Goal: Ask a question

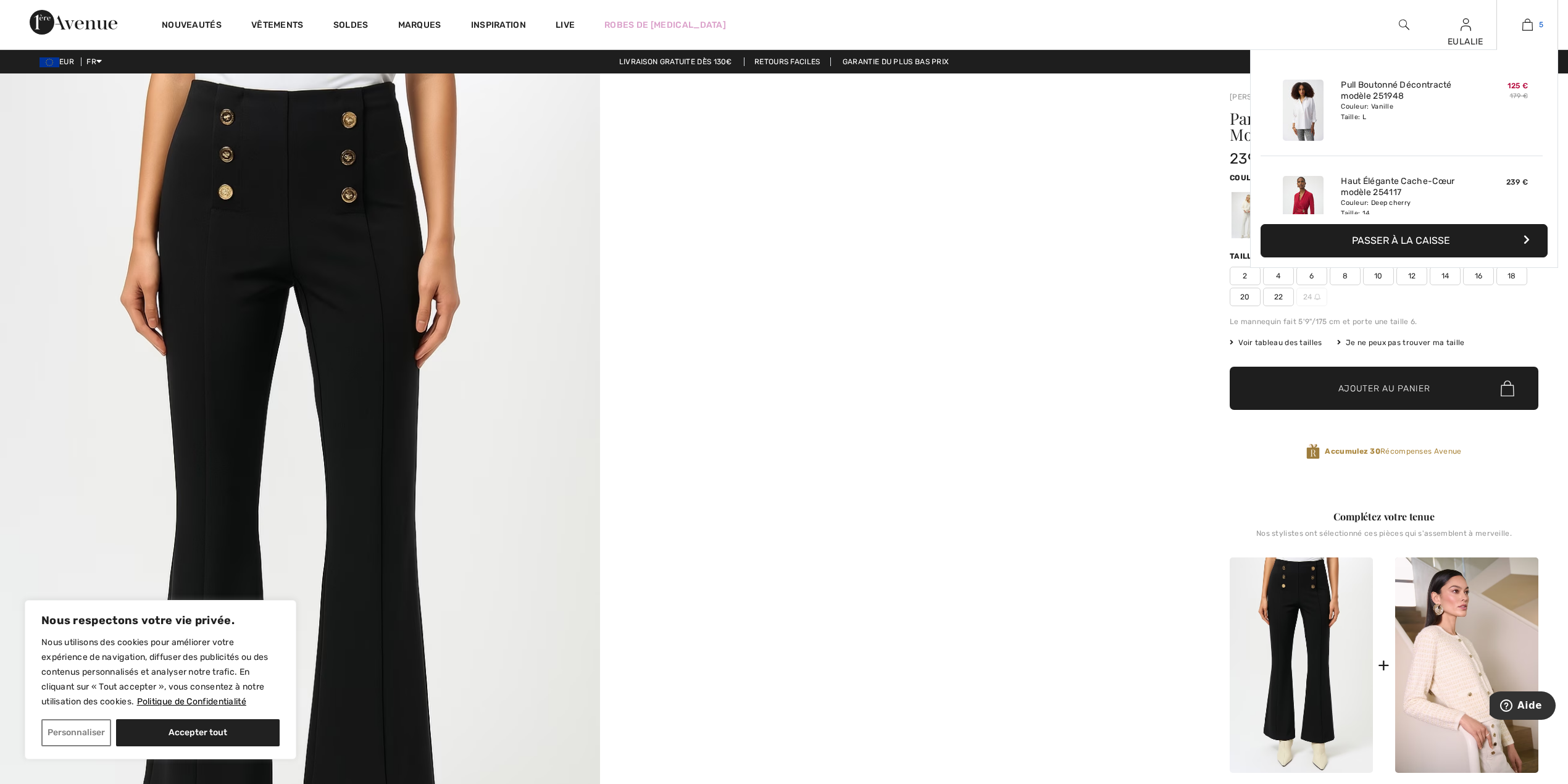
click at [1525, 24] on img at bounding box center [1527, 24] width 10 height 15
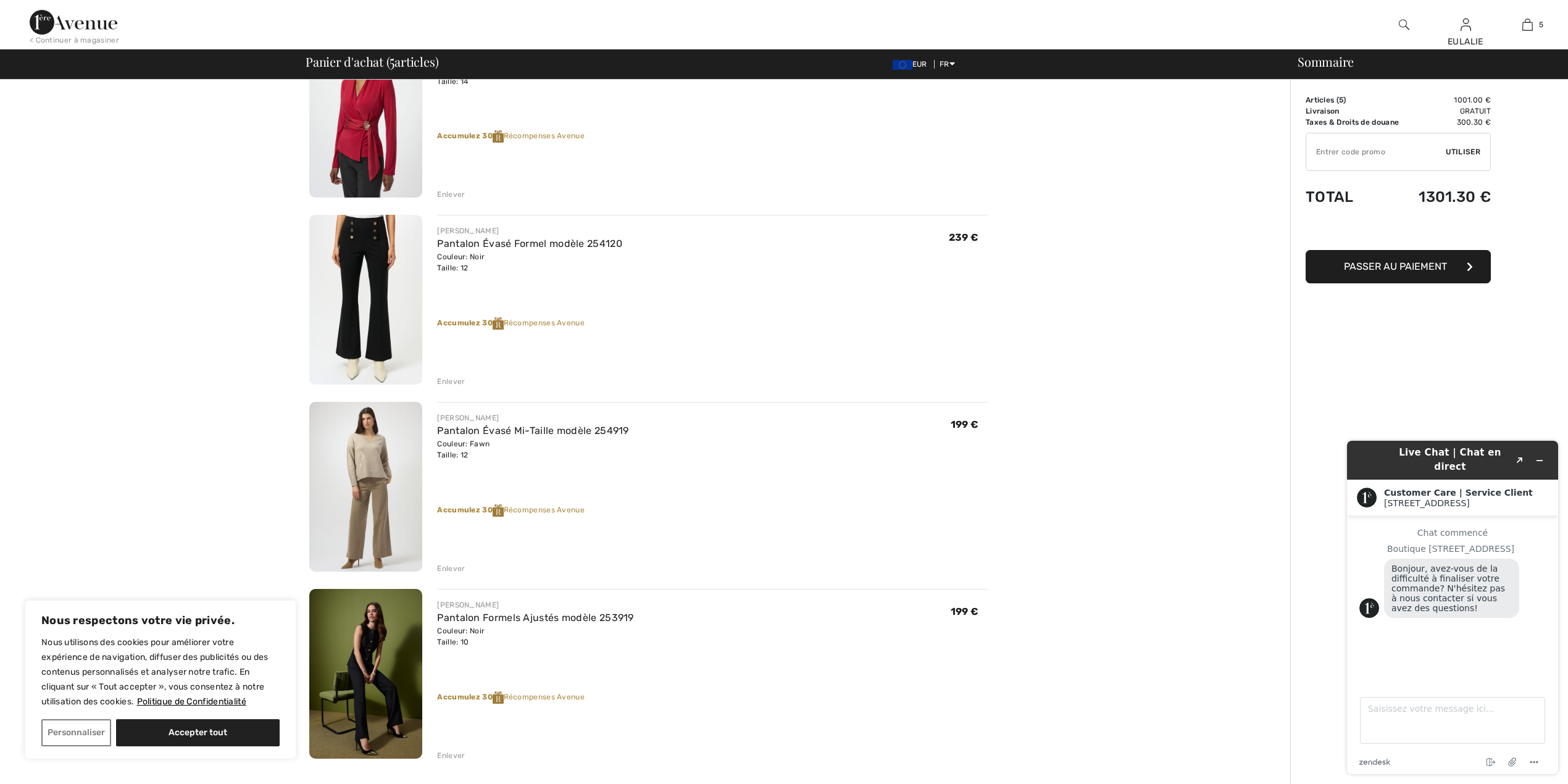
scroll to position [329, 0]
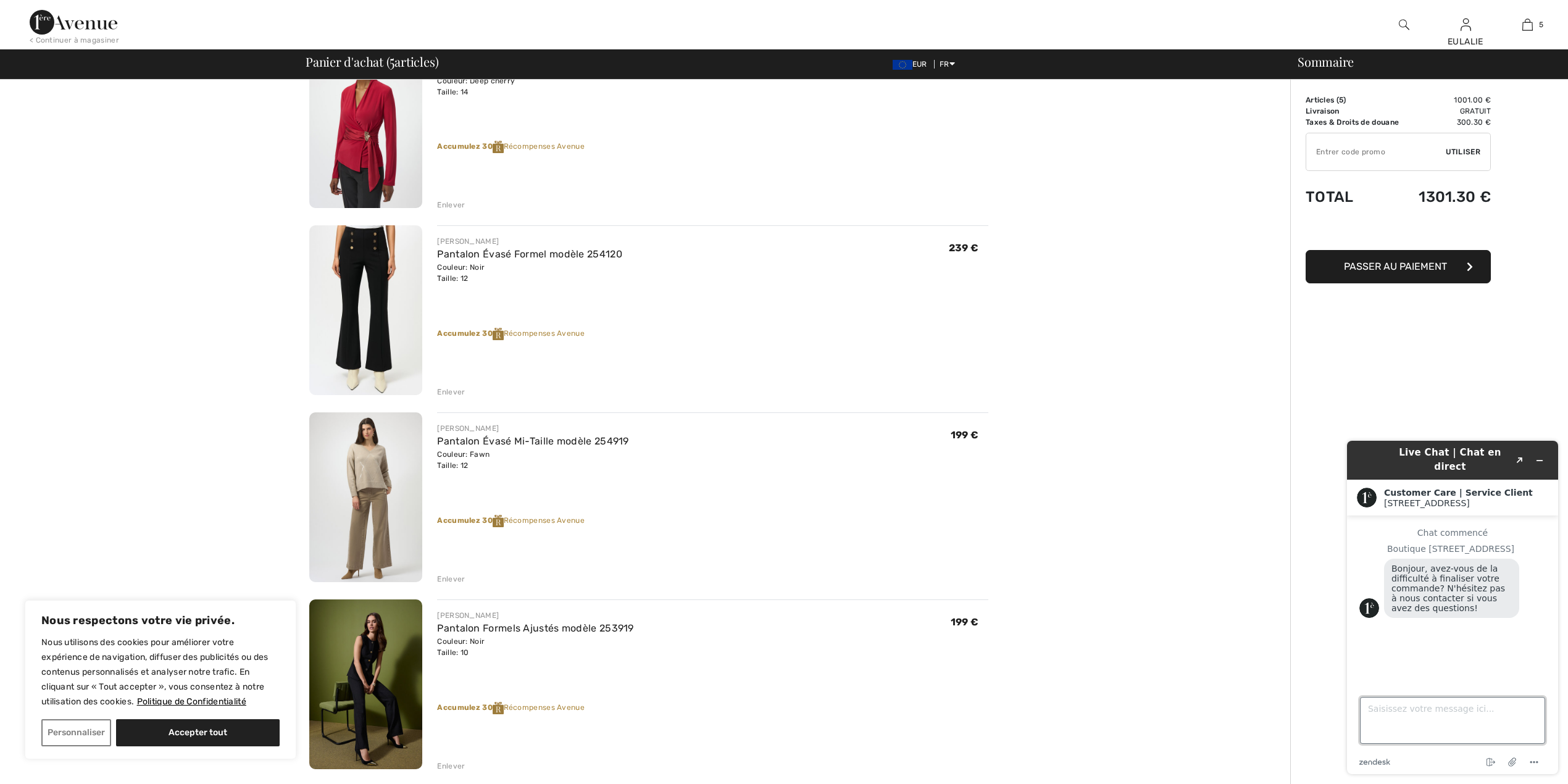
click at [1474, 706] on textarea "Saisissez votre message ici..." at bounding box center [1452, 721] width 185 height 47
type textarea "Bonjour,"
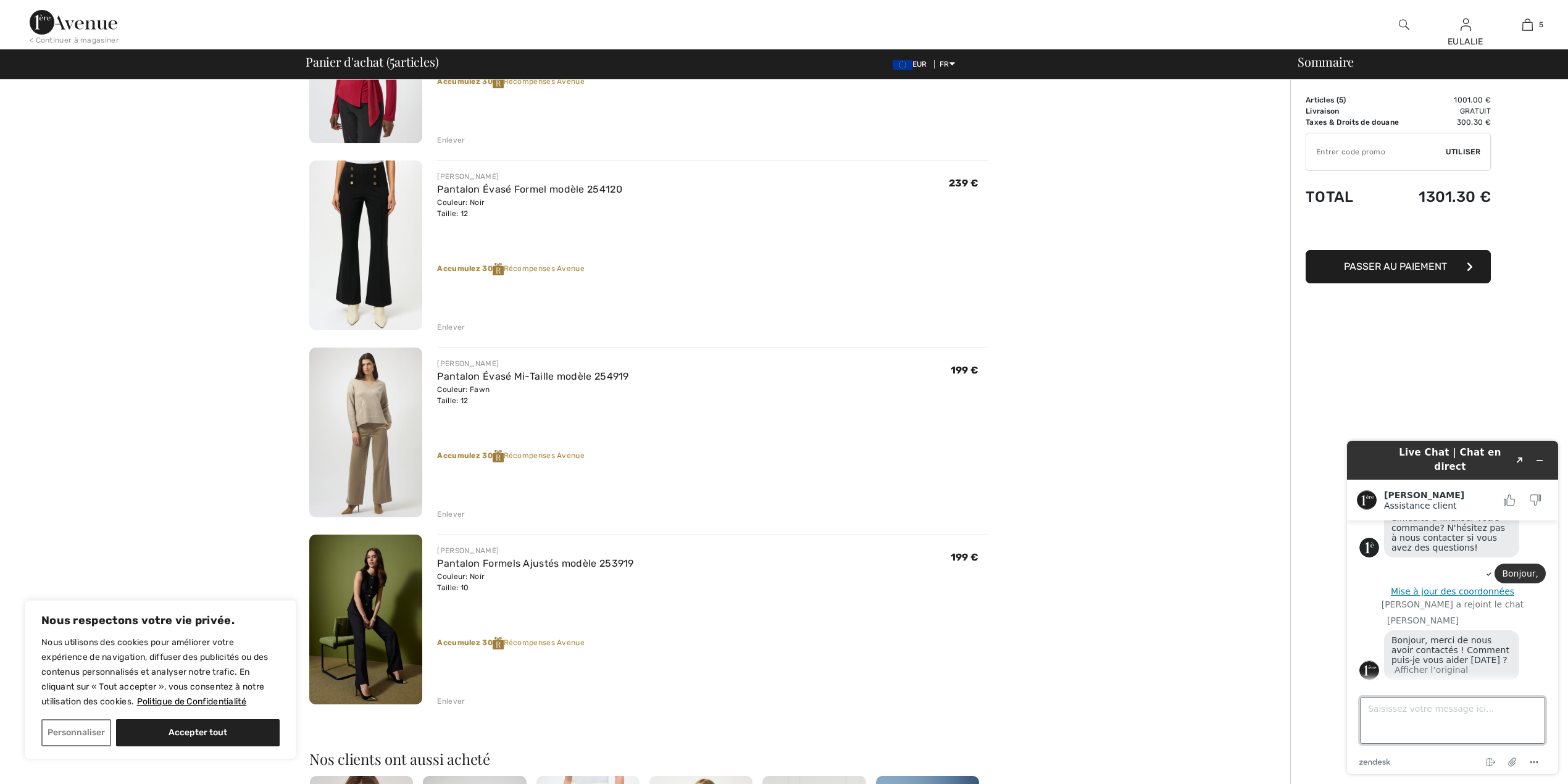
scroll to position [165, 0]
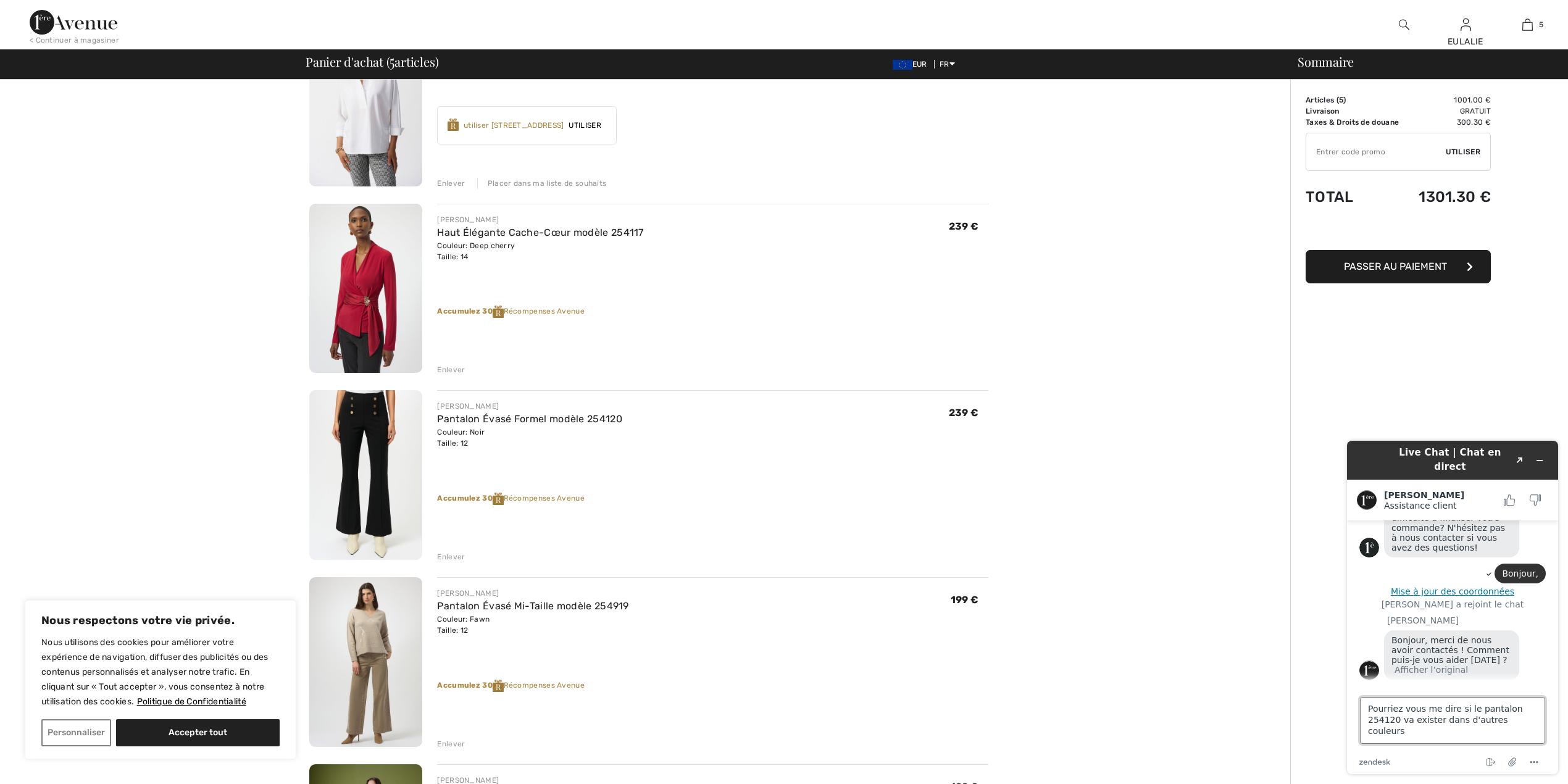
type textarea "Pourriez vous me dire si le pantalon 254120 va exister dans d'autres couleurs ?"
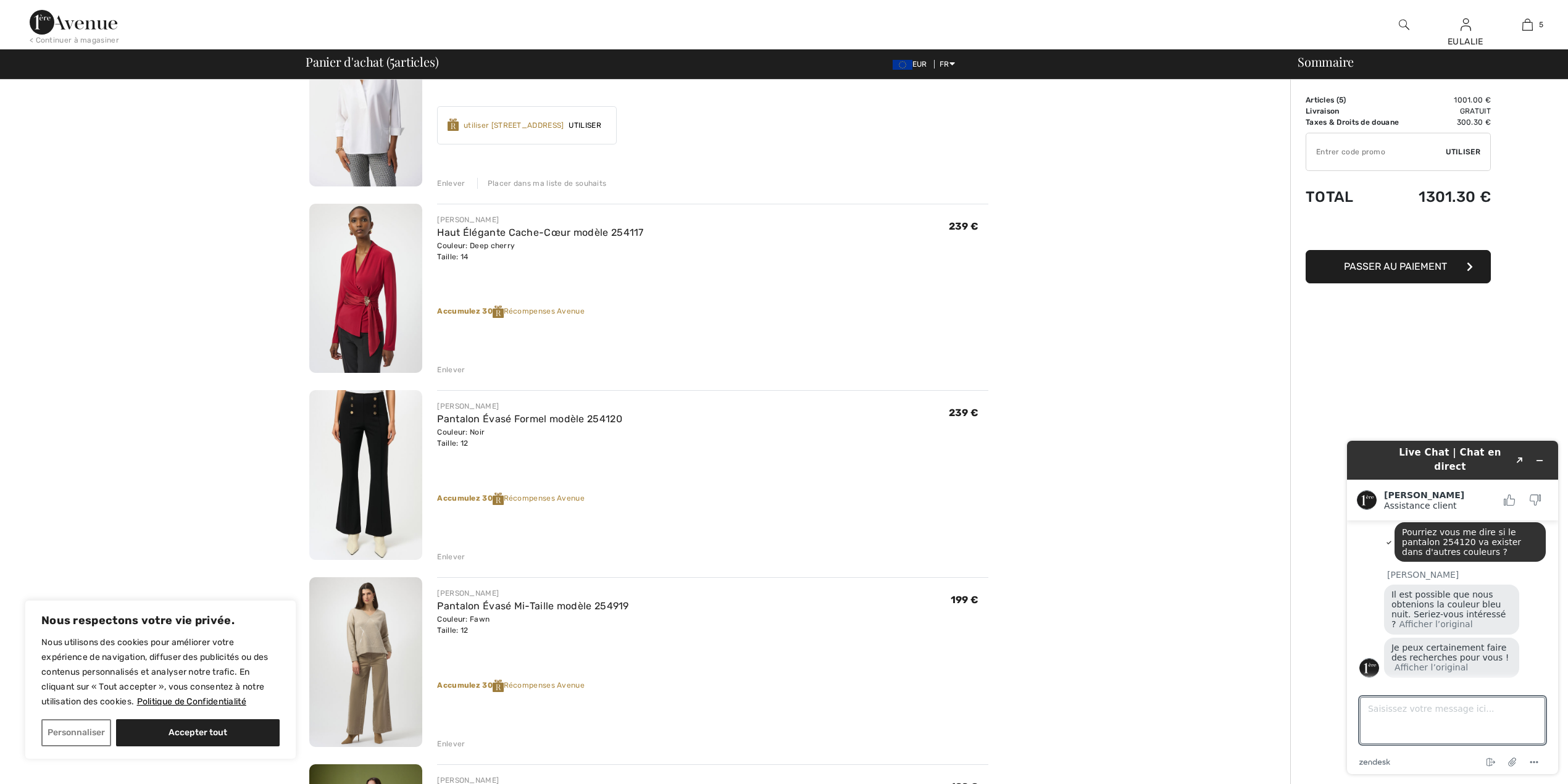
click at [1542, 657] on div "Je peux certainement faire des recherches pour vous ! Afficher l’original" at bounding box center [1465, 660] width 162 height 43
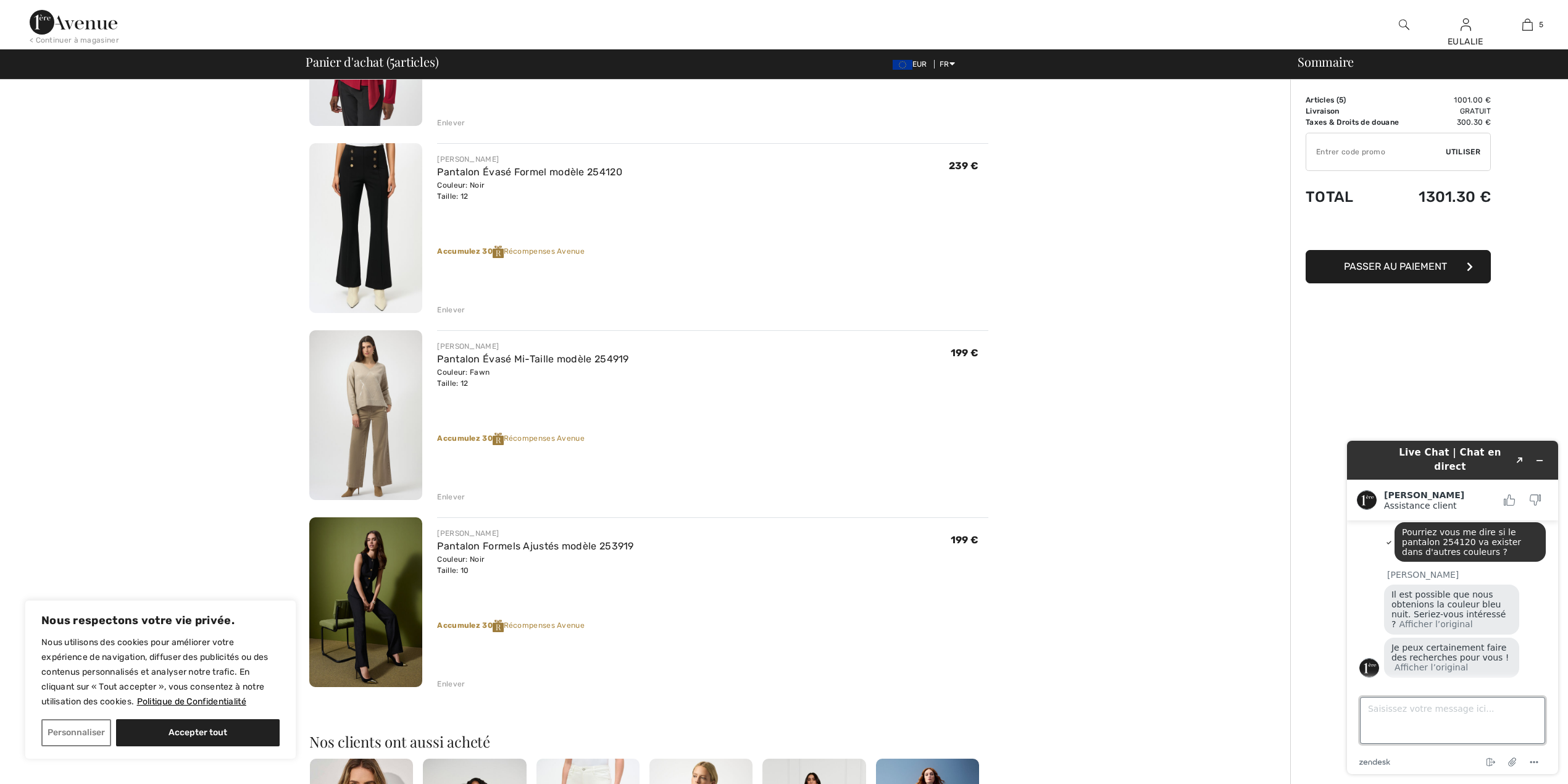
click at [1390, 709] on textarea "Saisissez votre message ici..." at bounding box center [1452, 721] width 185 height 47
type textarea "Ok, merci."
